Goal: Task Accomplishment & Management: Manage account settings

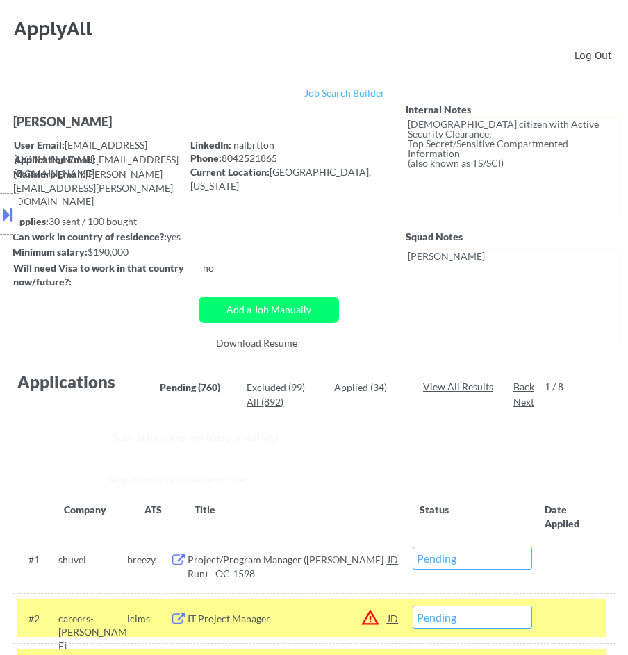
select select ""pending""
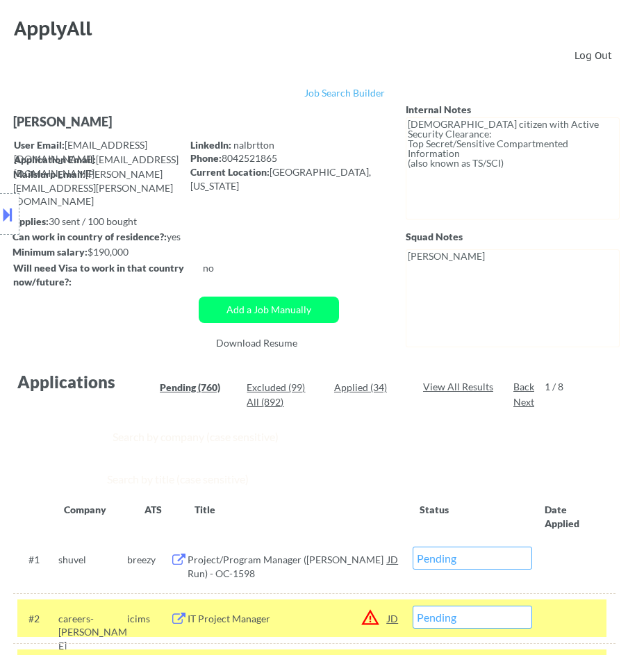
select select ""pending""
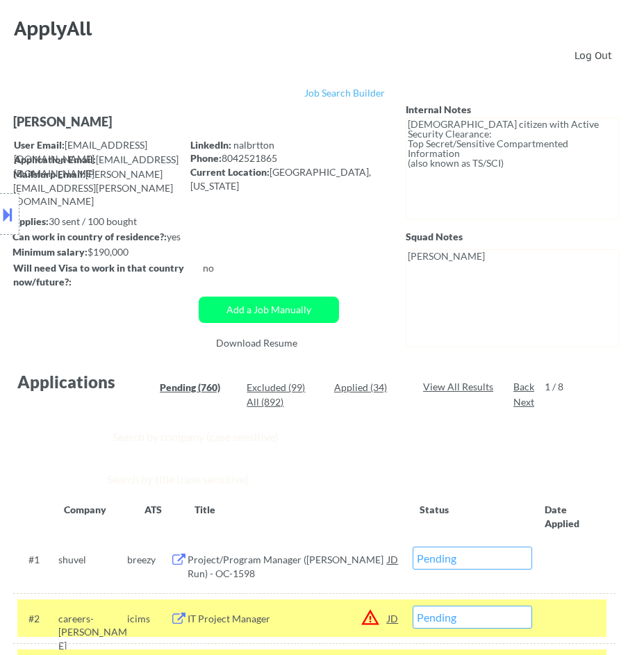
select select ""pending""
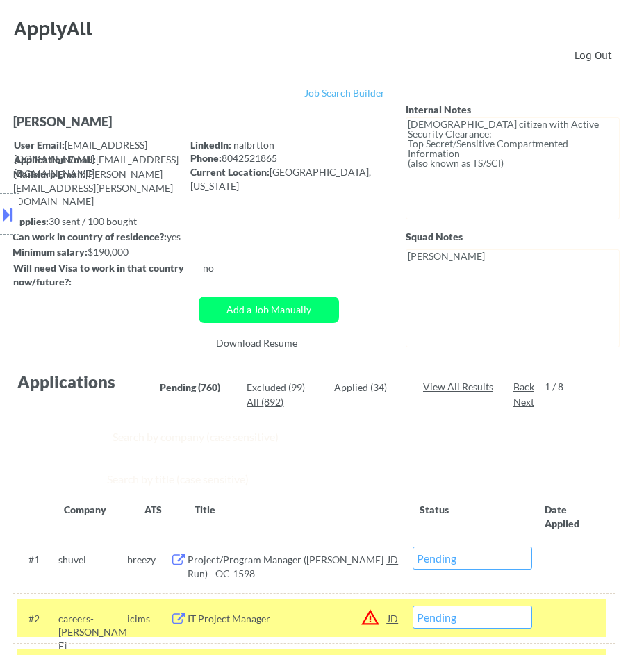
select select ""pending""
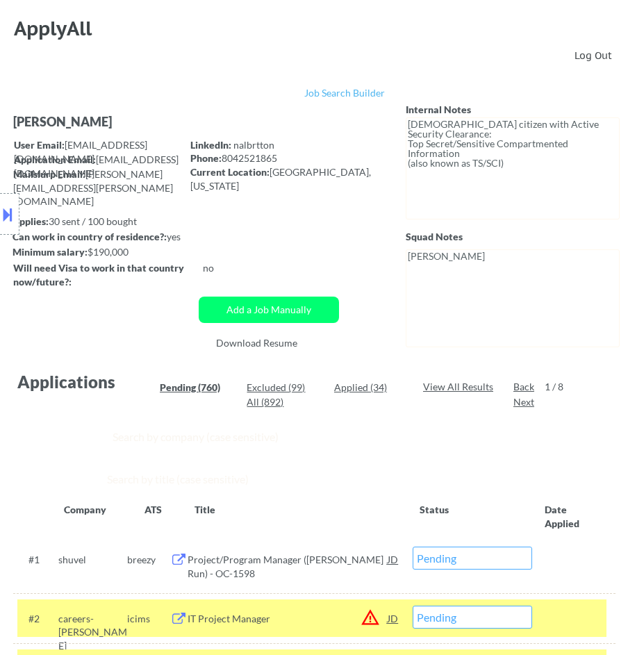
select select ""pending""
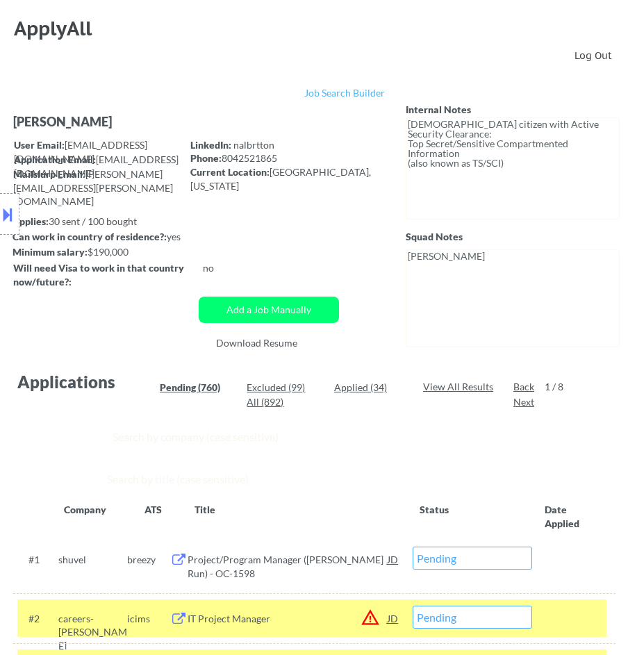
select select ""pending""
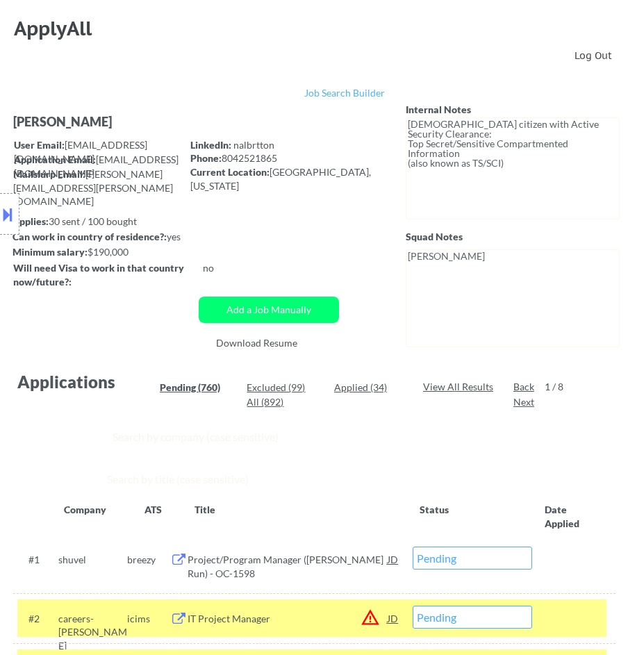
select select ""pending""
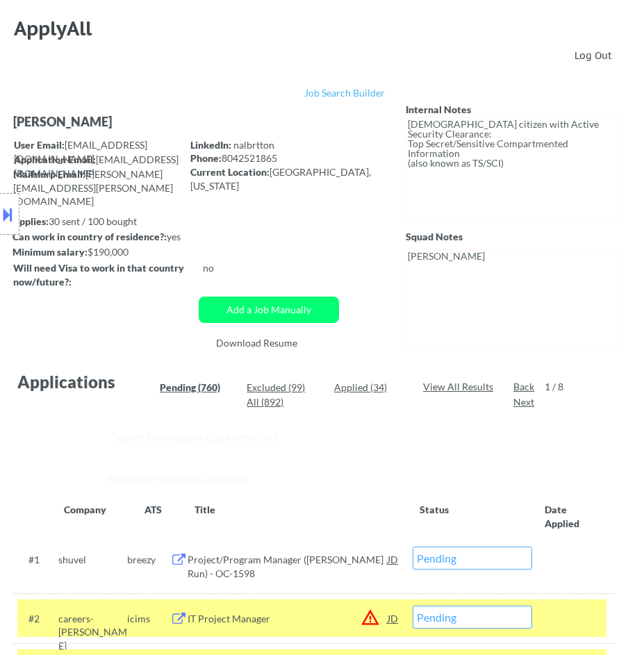
select select ""pending""
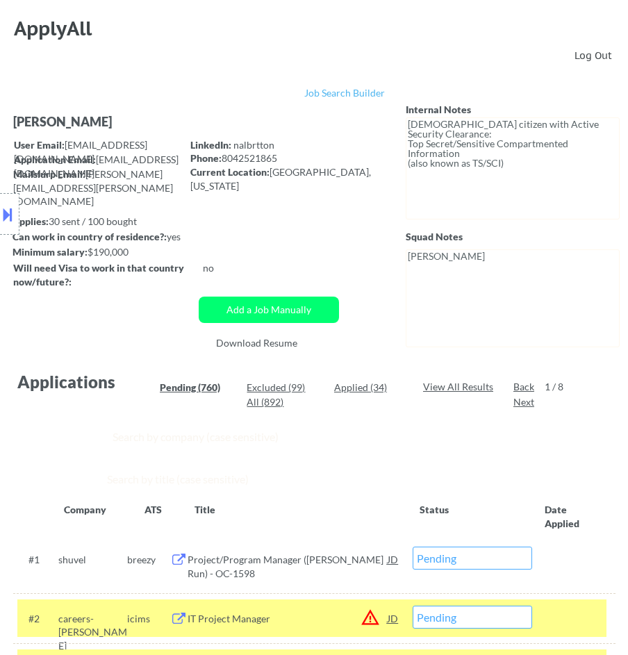
select select ""pending""
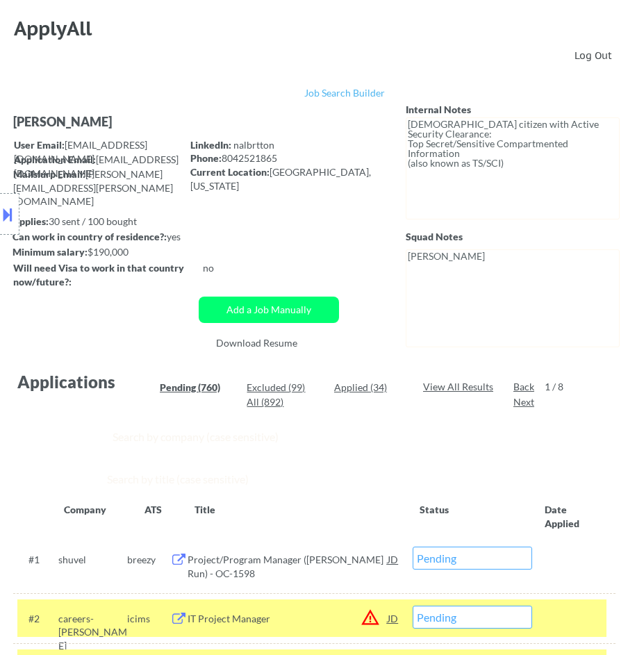
select select ""pending""
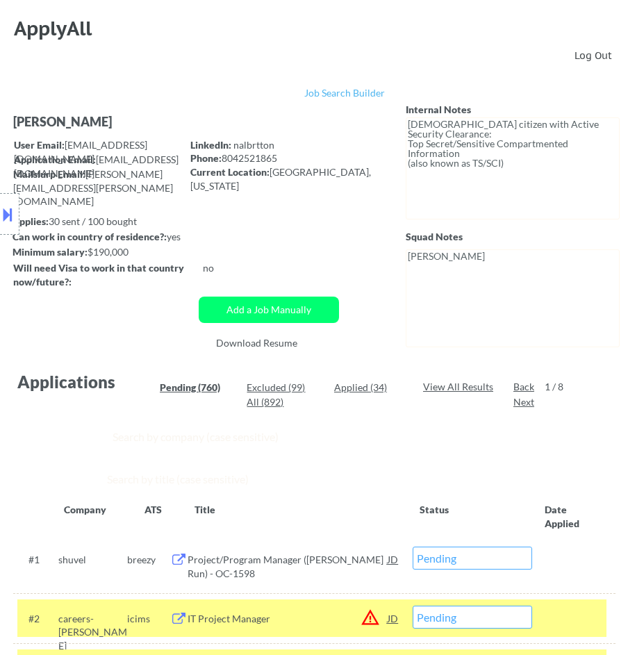
select select ""pending""
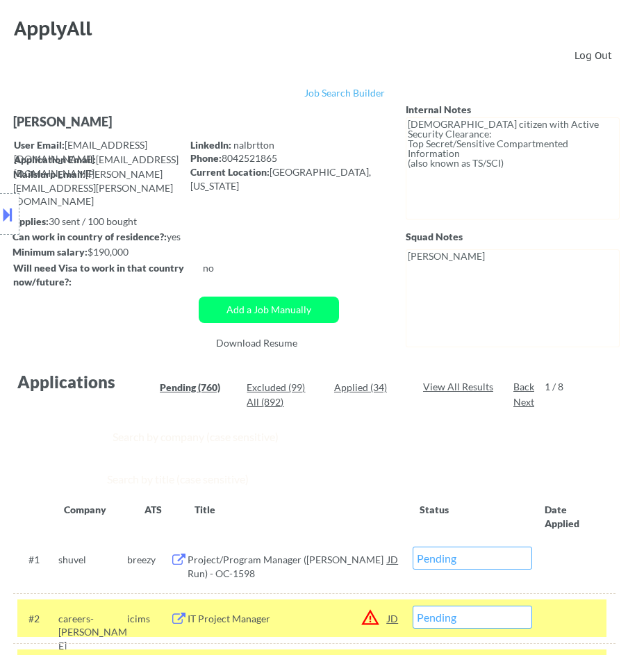
select select ""pending""
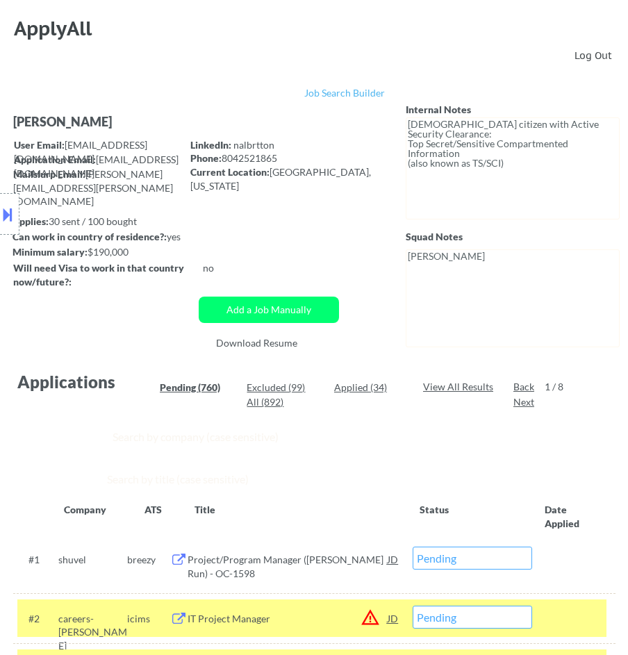
select select ""pending""
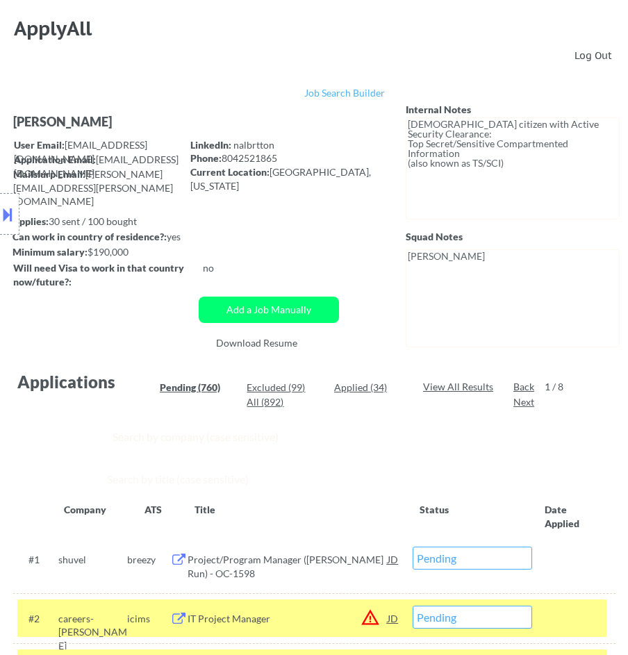
select select ""pending""
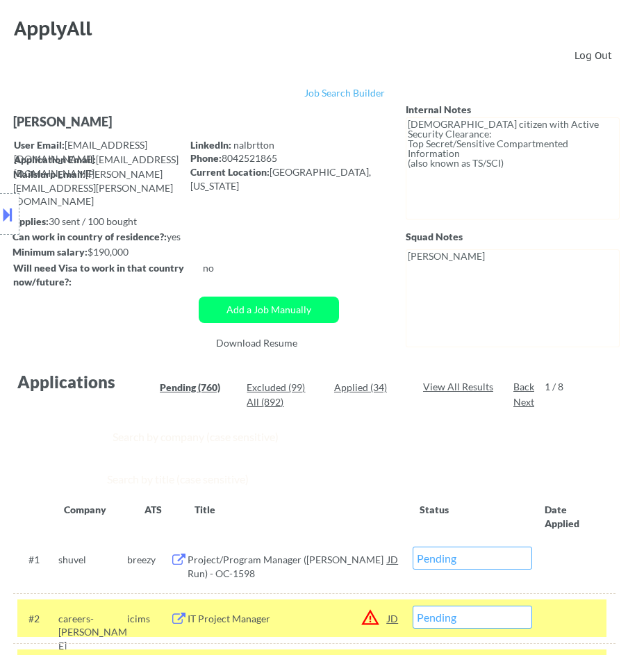
select select ""pending""
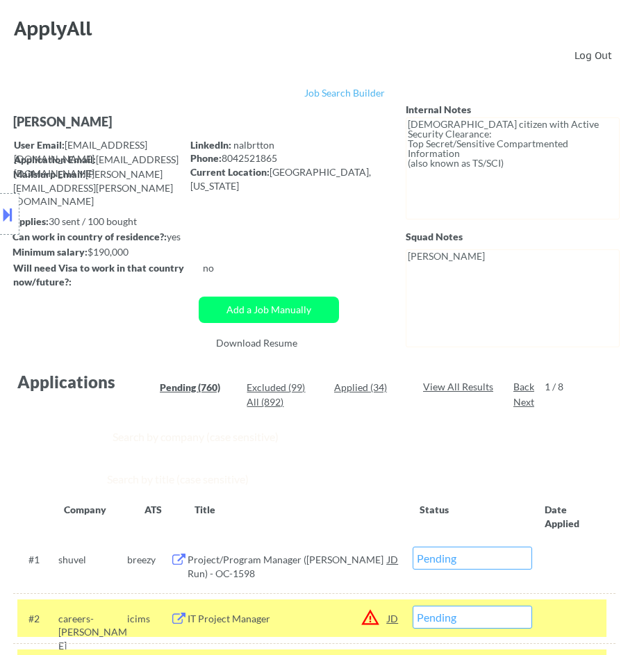
select select ""pending""
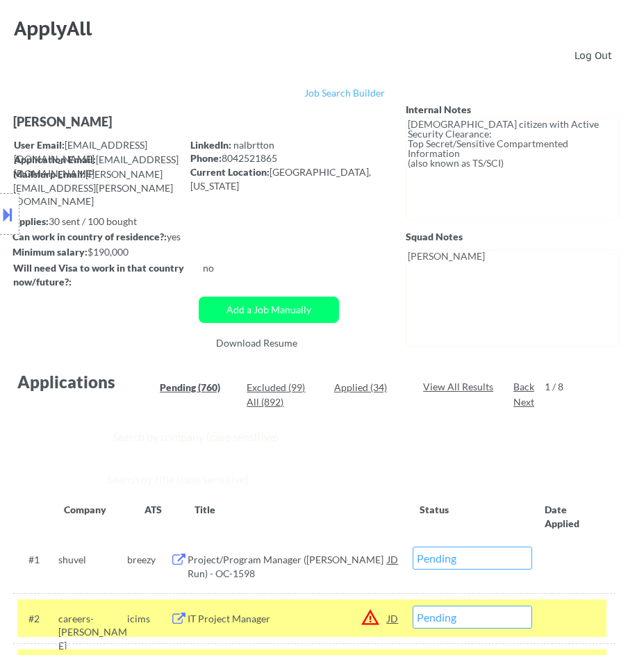
select select ""pending""
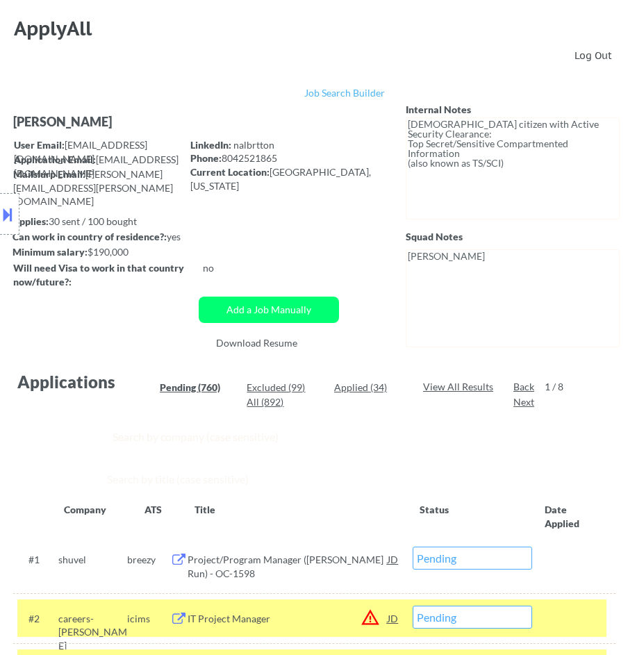
select select ""pending""
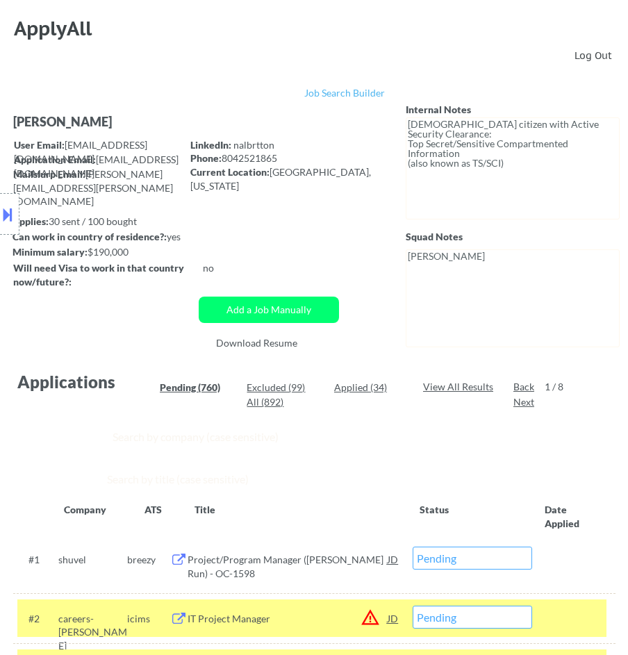
select select ""pending""
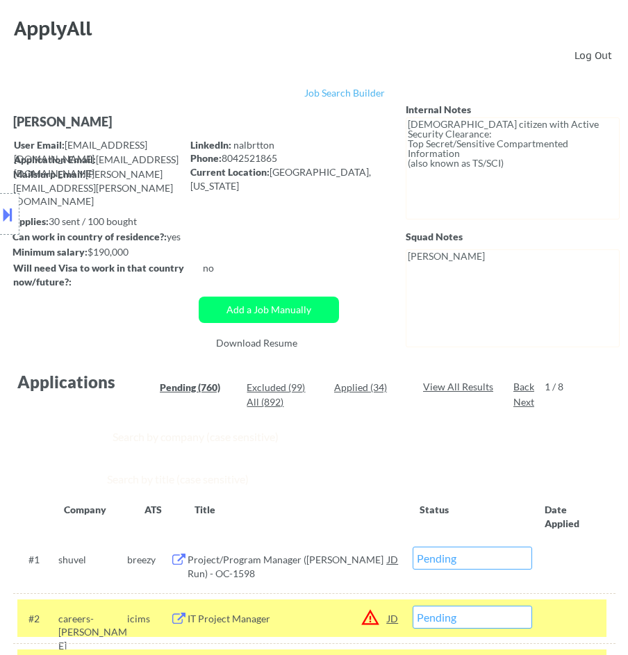
select select ""pending""
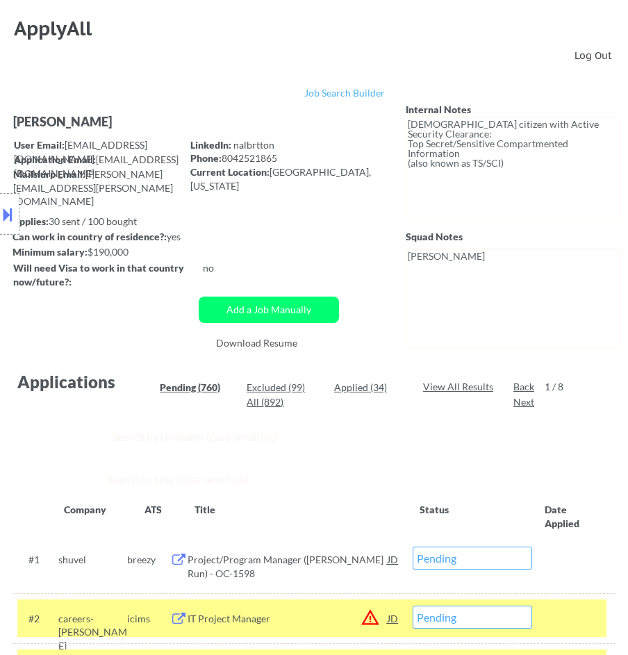
scroll to position [385, 0]
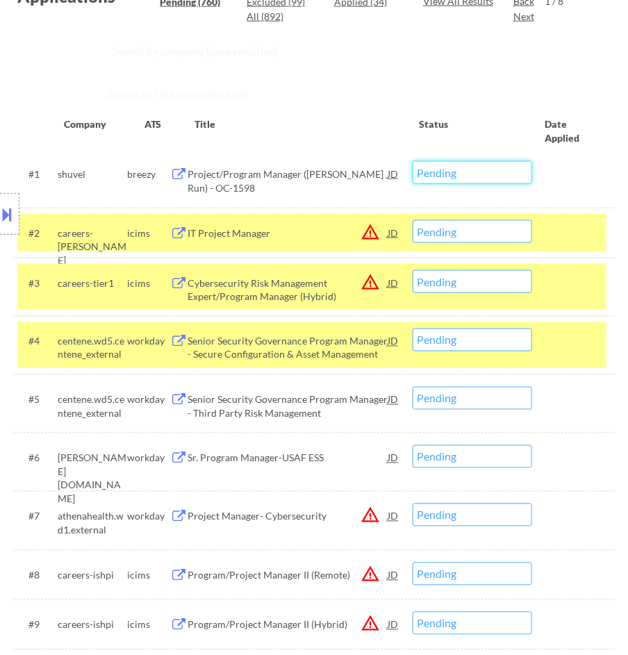
click at [451, 165] on select "Choose an option... Pending Applied Excluded (Questions) Excluded (Expired) Exc…" at bounding box center [471, 172] width 119 height 23
click at [412, 161] on select "Choose an option... Pending Applied Excluded (Questions) Excluded (Expired) Exc…" at bounding box center [471, 172] width 119 height 23
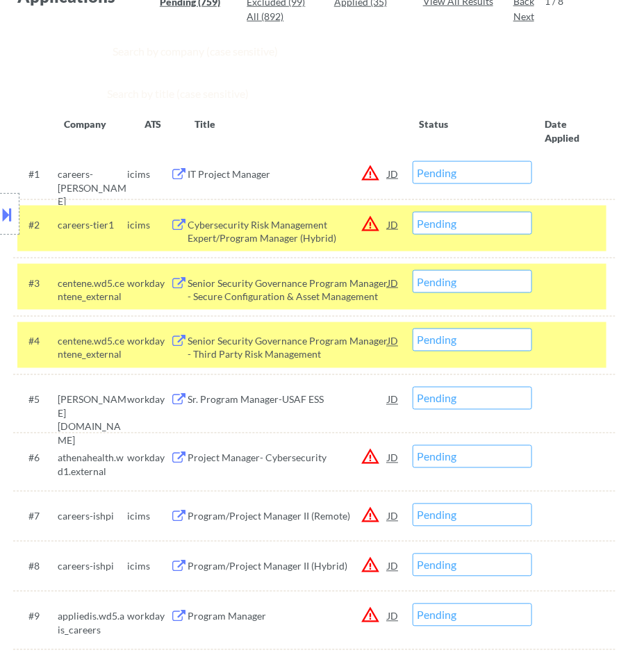
click at [293, 178] on div "IT Project Manager" at bounding box center [287, 174] width 200 height 14
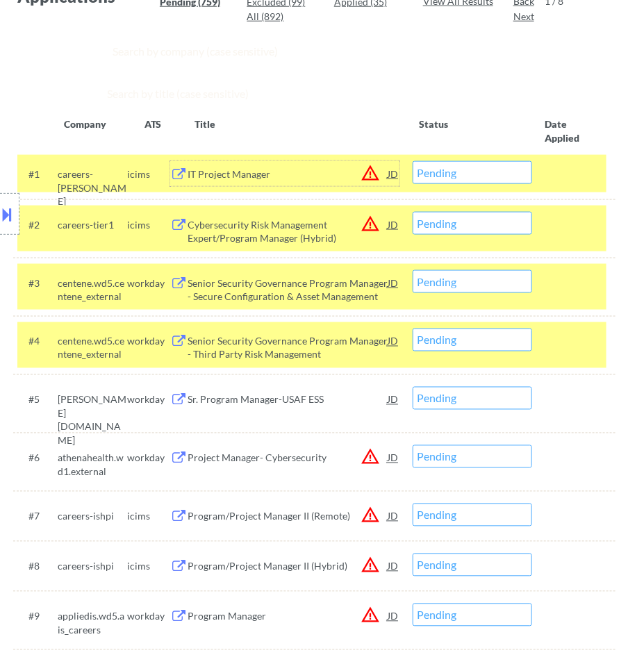
click at [437, 172] on select "Choose an option... Pending Applied Excluded (Questions) Excluded (Expired) Exc…" at bounding box center [471, 172] width 119 height 23
click at [412, 161] on select "Choose an option... Pending Applied Excluded (Questions) Excluded (Expired) Exc…" at bounding box center [471, 172] width 119 height 23
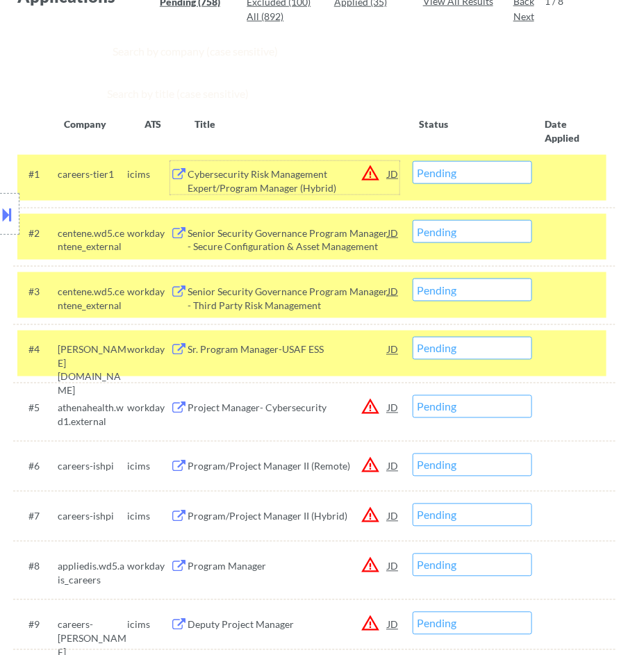
click at [335, 178] on div "Cybersecurity Risk Management Expert/Program Manager (Hybrid)" at bounding box center [287, 180] width 200 height 27
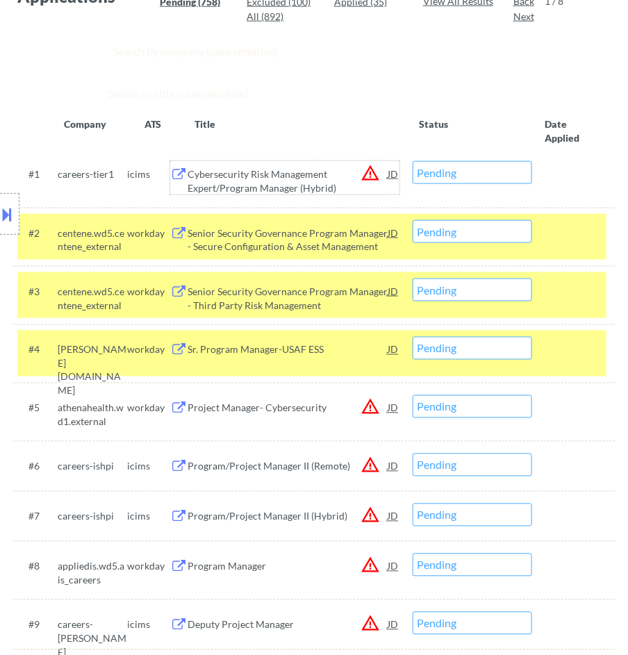
click at [454, 168] on select "Choose an option... Pending Applied Excluded (Questions) Excluded (Expired) Exc…" at bounding box center [471, 172] width 119 height 23
click at [412, 161] on select "Choose an option... Pending Applied Excluded (Questions) Excluded (Expired) Exc…" at bounding box center [471, 172] width 119 height 23
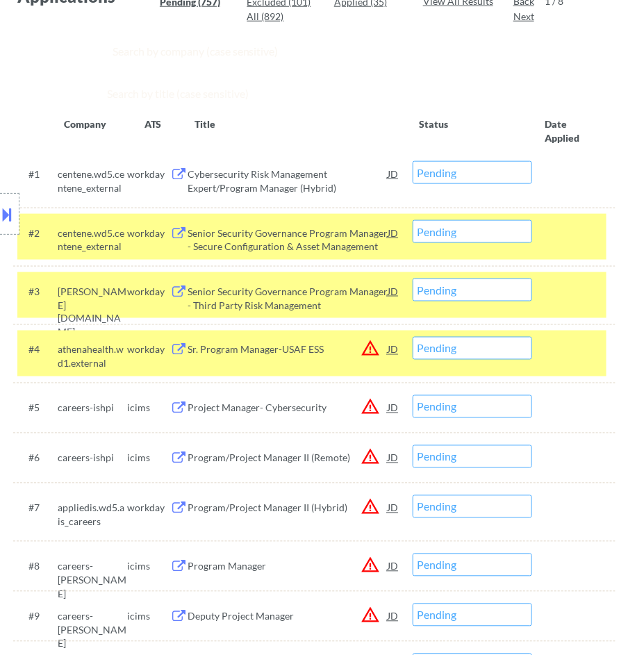
click at [480, 176] on select "Choose an option... Pending Applied Excluded (Questions) Excluded (Expired) Exc…" at bounding box center [471, 172] width 119 height 23
click at [412, 161] on select "Choose an option... Pending Applied Excluded (Questions) Excluded (Expired) Exc…" at bounding box center [471, 172] width 119 height 23
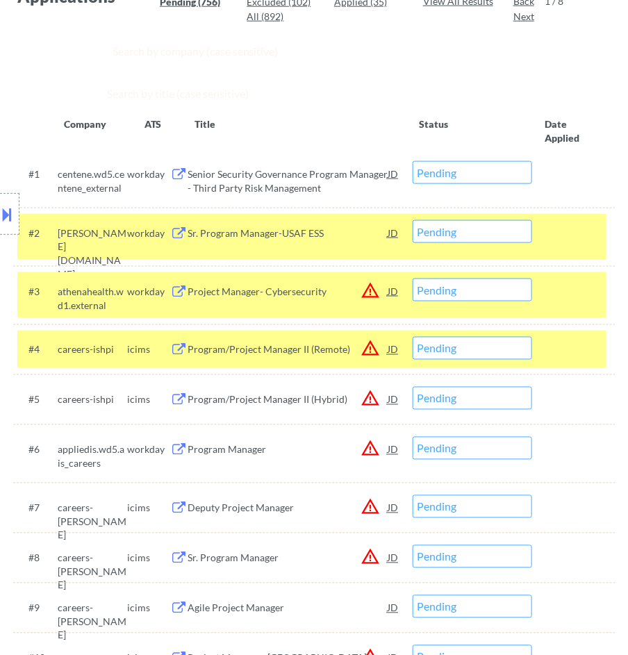
click at [467, 165] on select "Choose an option... Pending Applied Excluded (Questions) Excluded (Expired) Exc…" at bounding box center [471, 172] width 119 height 23
click at [412, 161] on select "Choose an option... Pending Applied Excluded (Questions) Excluded (Expired) Exc…" at bounding box center [471, 172] width 119 height 23
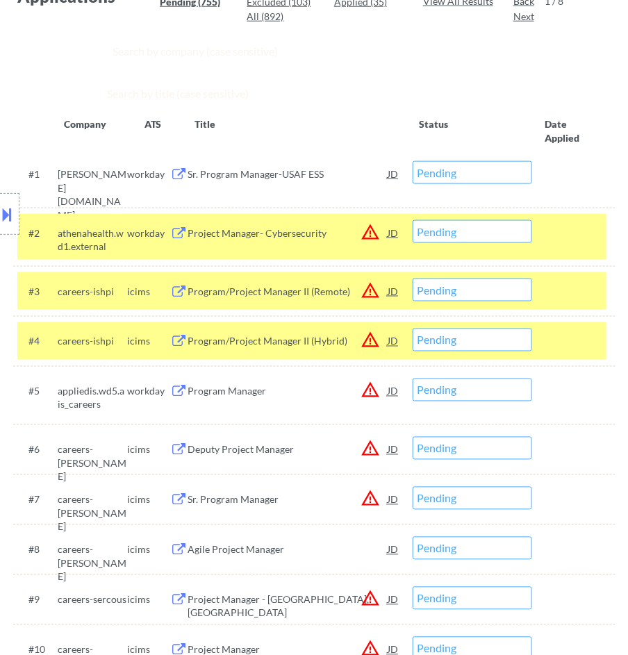
scroll to position [308, 0]
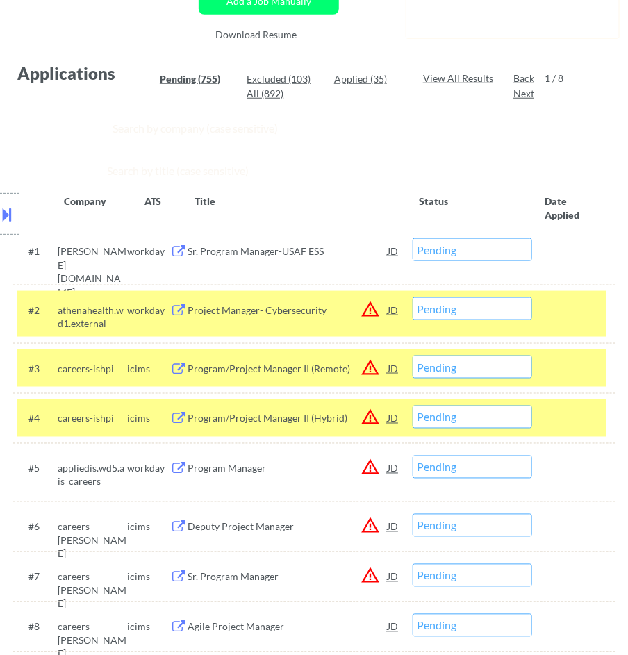
click at [327, 255] on div "Sr. Program Manager-USAF ESS" at bounding box center [287, 251] width 200 height 14
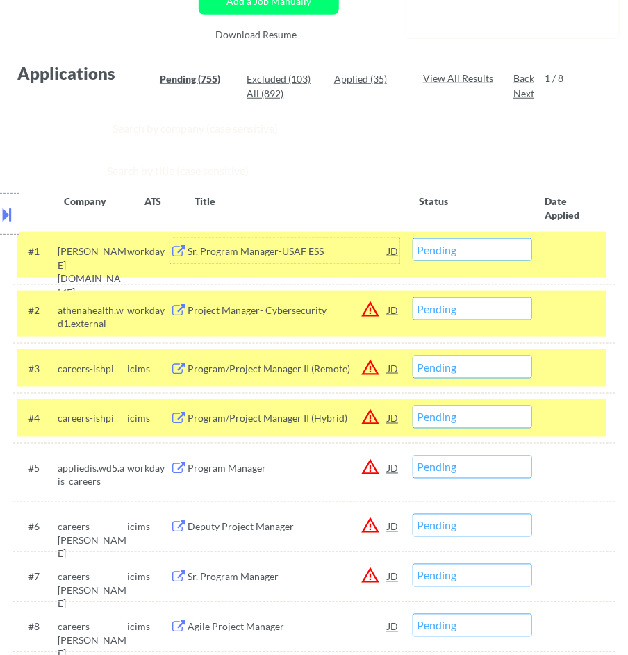
click at [475, 244] on select "Choose an option... Pending Applied Excluded (Questions) Excluded (Expired) Exc…" at bounding box center [471, 249] width 119 height 23
click at [412, 238] on select "Choose an option... Pending Applied Excluded (Questions) Excluded (Expired) Exc…" at bounding box center [471, 249] width 119 height 23
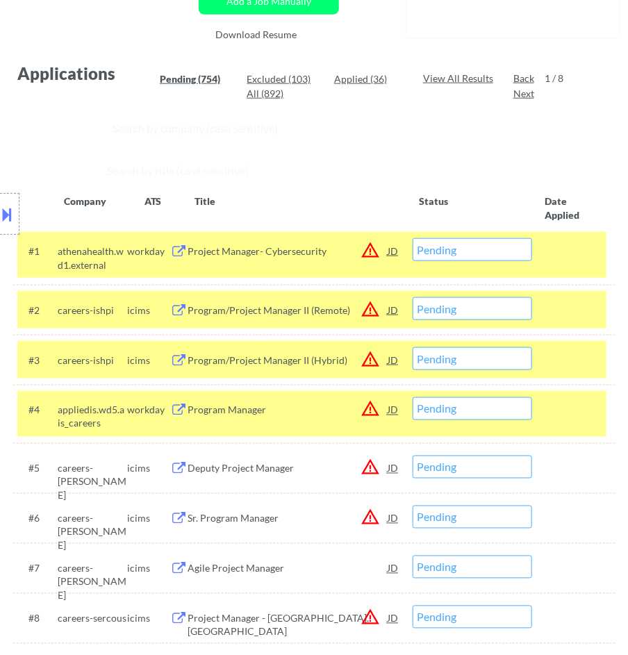
click at [329, 269] on div "#1 athenahealth.wd1.external workday Project Manager- Cybersecurity JD warning_…" at bounding box center [311, 255] width 589 height 46
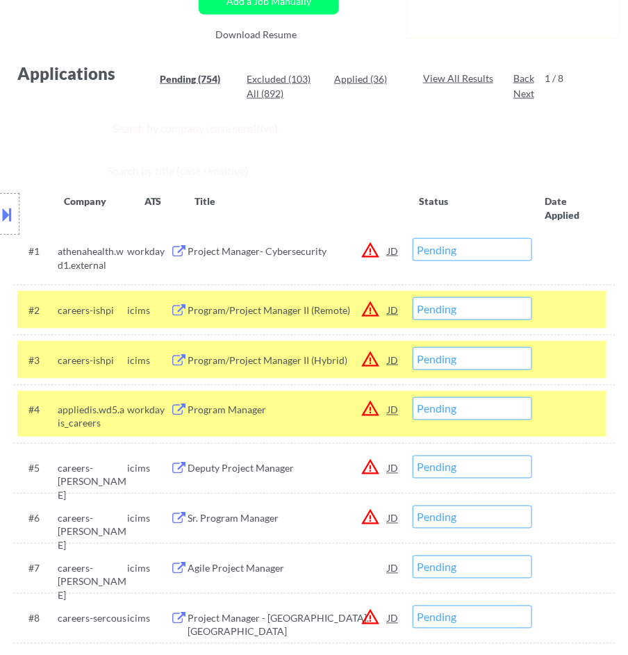
click at [337, 251] on div "Project Manager- Cybersecurity" at bounding box center [287, 251] width 200 height 14
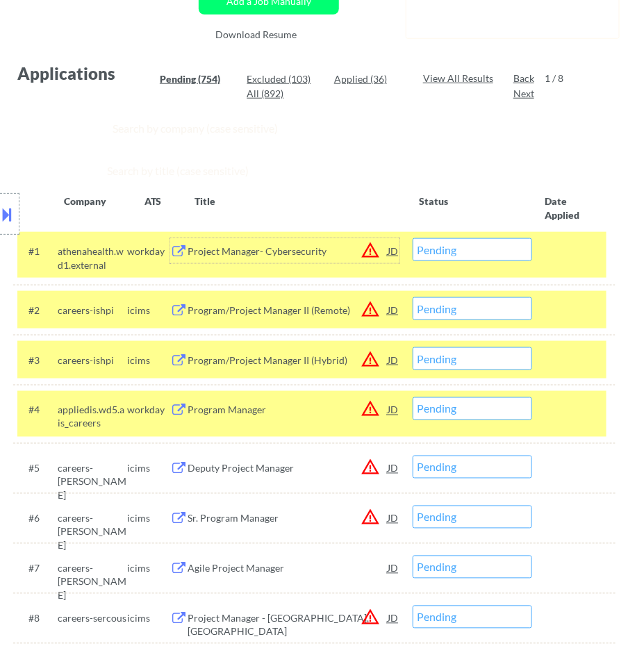
click at [425, 250] on select "Choose an option... Pending Applied Excluded (Questions) Excluded (Expired) Exc…" at bounding box center [471, 249] width 119 height 23
click at [412, 238] on select "Choose an option... Pending Applied Excluded (Questions) Excluded (Expired) Exc…" at bounding box center [471, 249] width 119 height 23
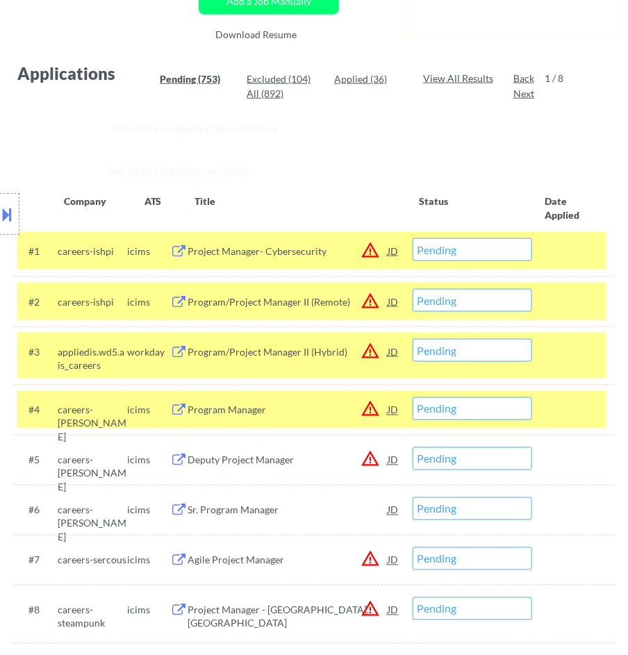
click at [327, 251] on div "Project Manager- Cybersecurity" at bounding box center [287, 251] width 200 height 14
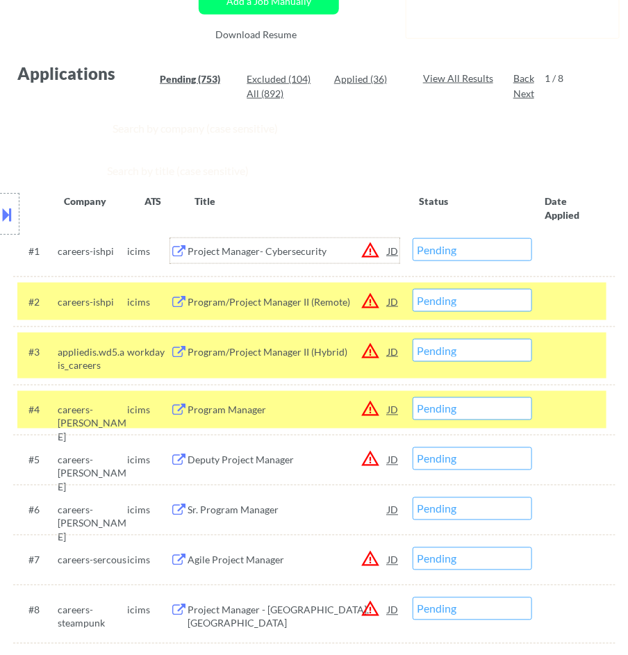
click at [454, 254] on select "Choose an option... Pending Applied Excluded (Questions) Excluded (Expired) Exc…" at bounding box center [471, 249] width 119 height 23
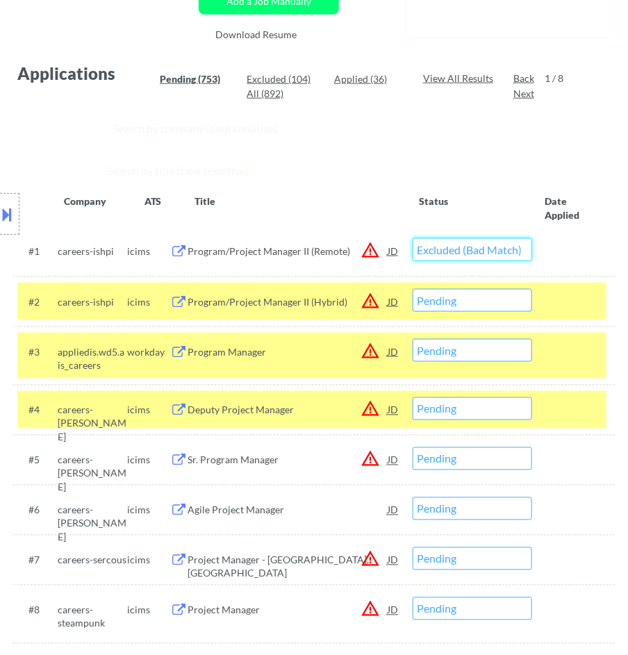
click at [412, 238] on select "Choose an option... Pending Applied Excluded (Questions) Excluded (Expired) Exc…" at bounding box center [471, 249] width 119 height 23
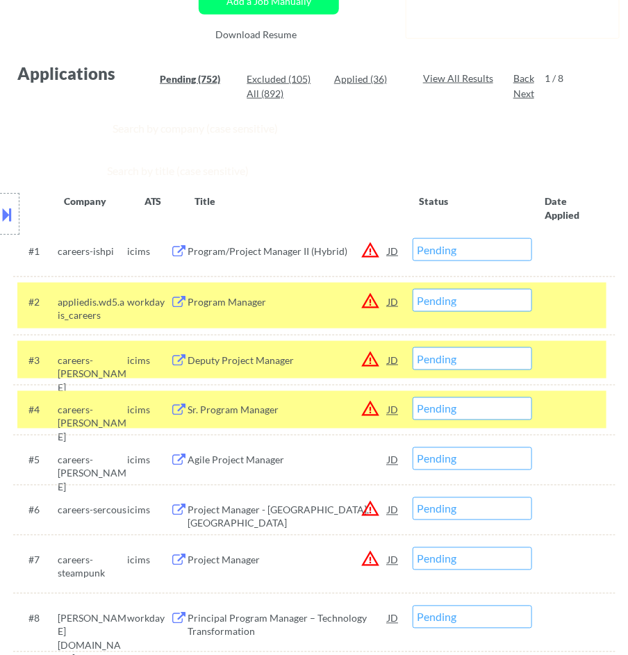
click at [476, 249] on select "Choose an option... Pending Applied Excluded (Questions) Excluded (Expired) Exc…" at bounding box center [471, 249] width 119 height 23
click at [412, 238] on select "Choose an option... Pending Applied Excluded (Questions) Excluded (Expired) Exc…" at bounding box center [471, 249] width 119 height 23
select select ""pending""
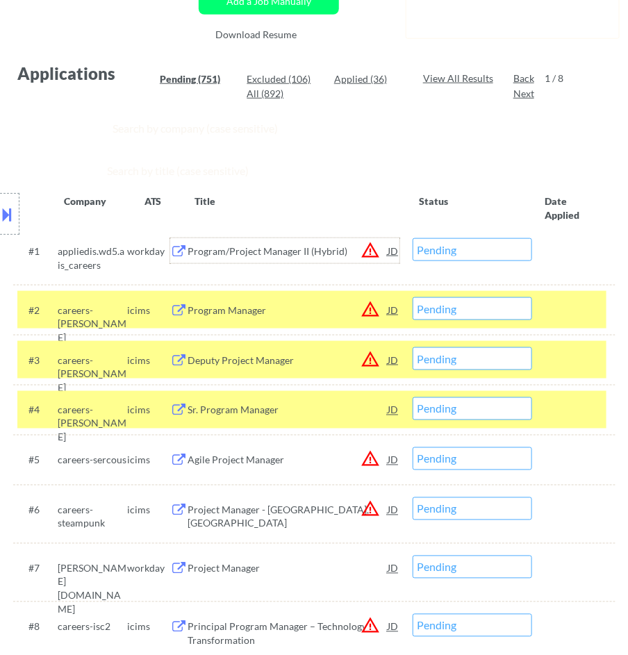
click at [328, 253] on div "Program/Project Manager II (Hybrid)" at bounding box center [287, 251] width 200 height 14
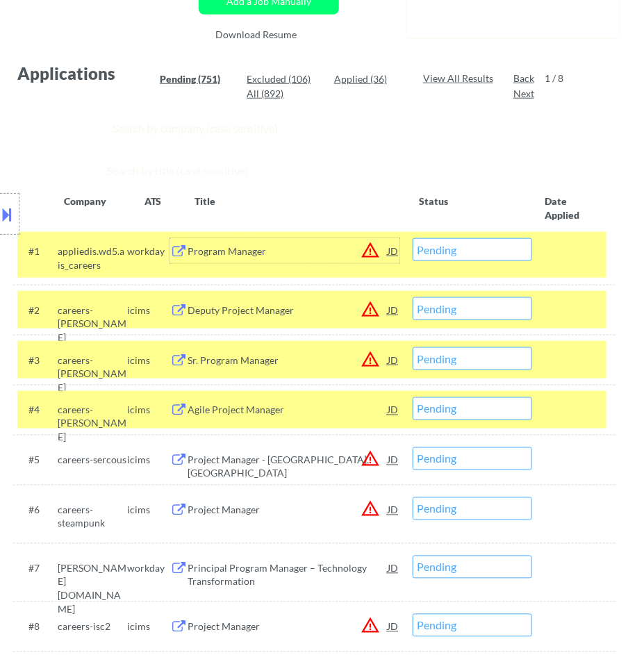
click at [288, 244] on div "Program Manager" at bounding box center [287, 251] width 200 height 14
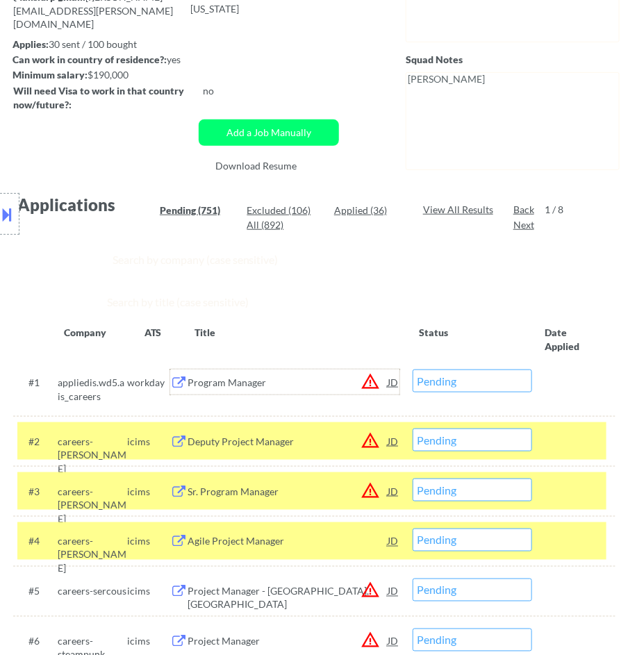
scroll to position [154, 0]
